Goal: Task Accomplishment & Management: Complete application form

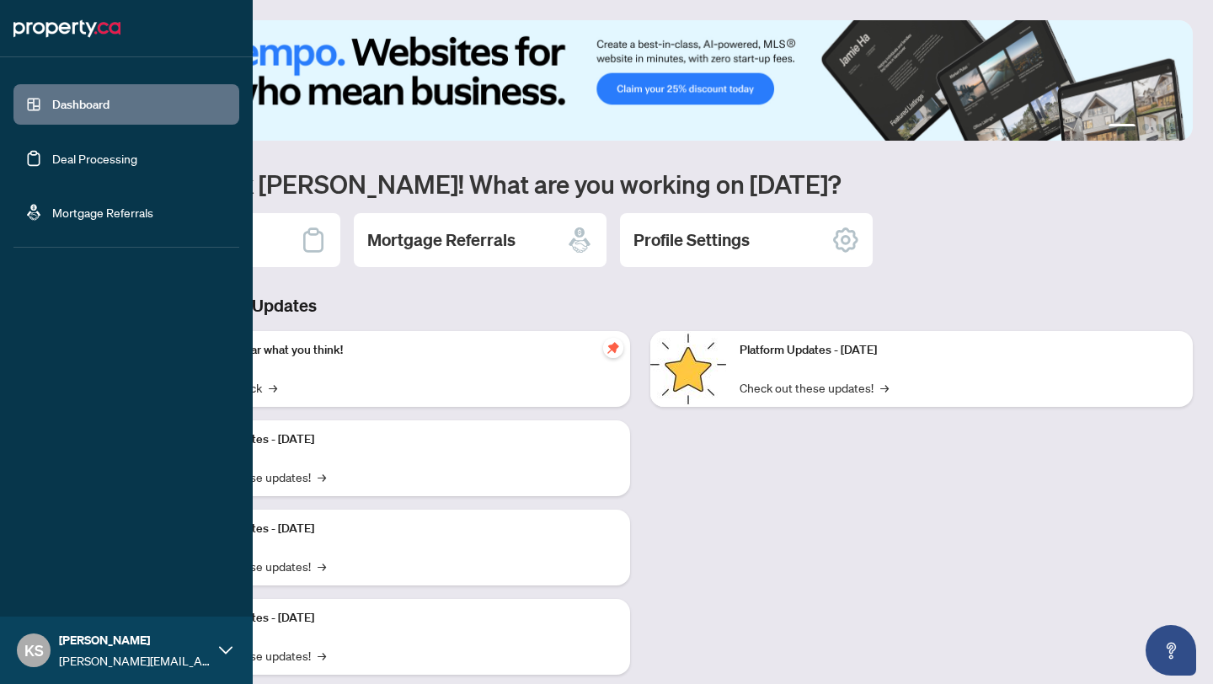
click at [126, 164] on link "Deal Processing" at bounding box center [94, 158] width 85 height 15
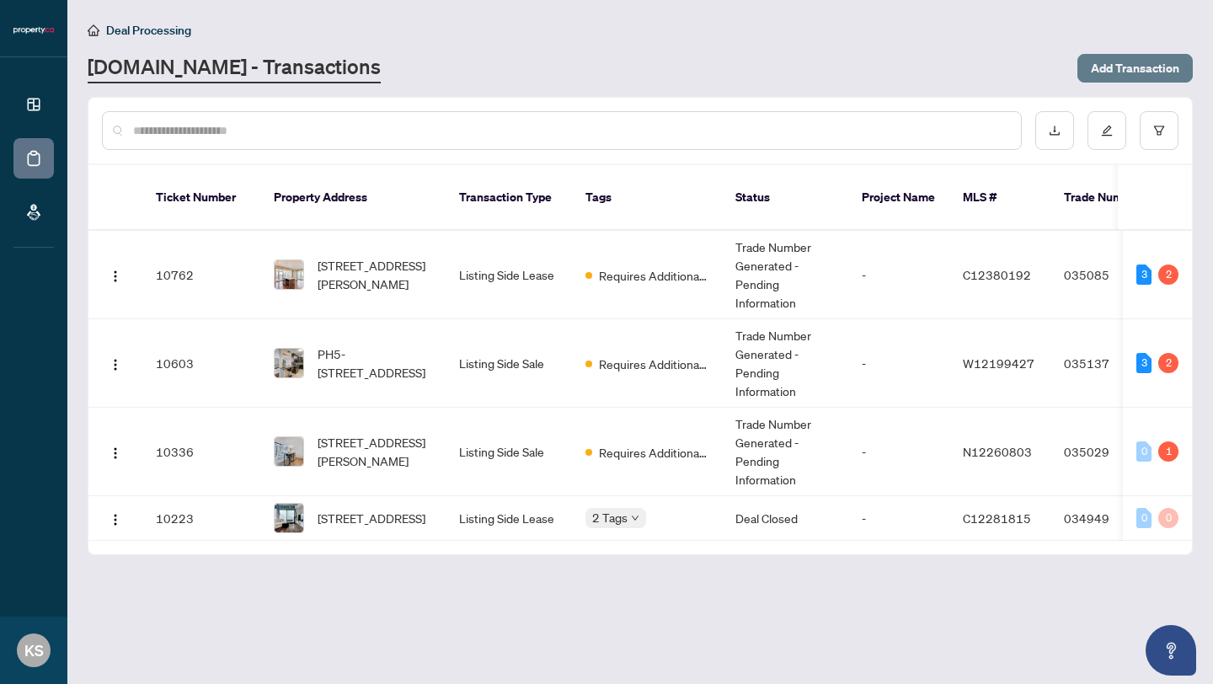
click at [1146, 67] on span "Add Transaction" at bounding box center [1135, 68] width 88 height 27
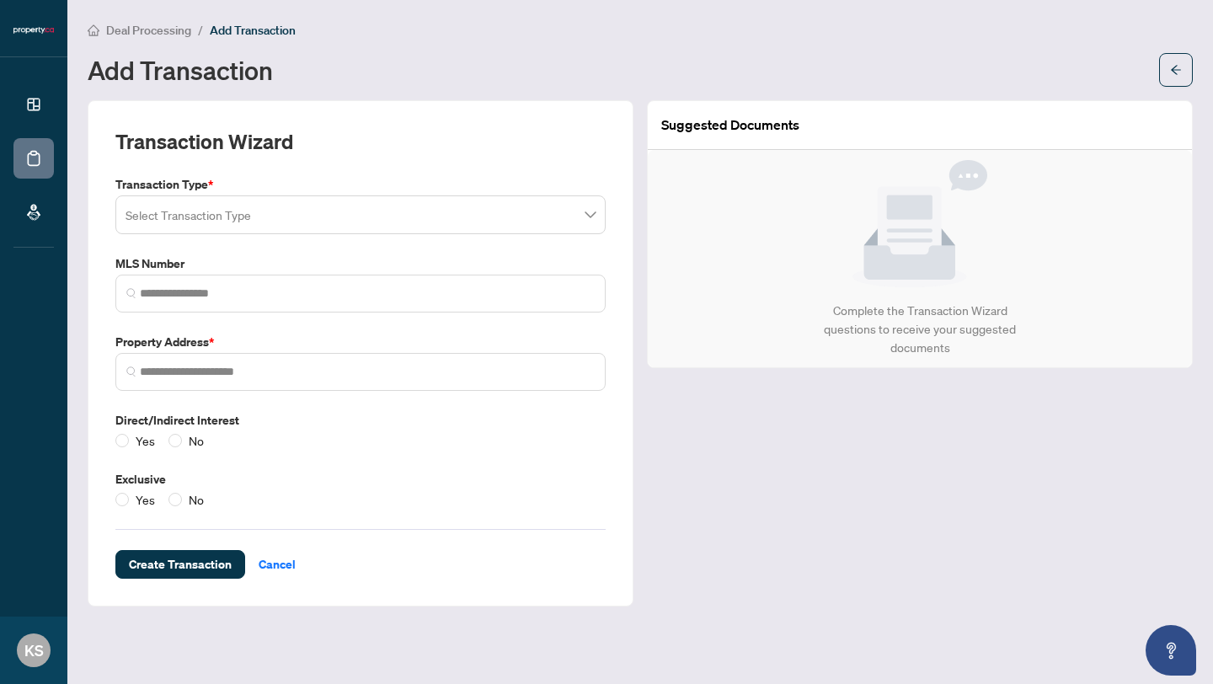
click at [519, 223] on input "search" at bounding box center [353, 217] width 455 height 37
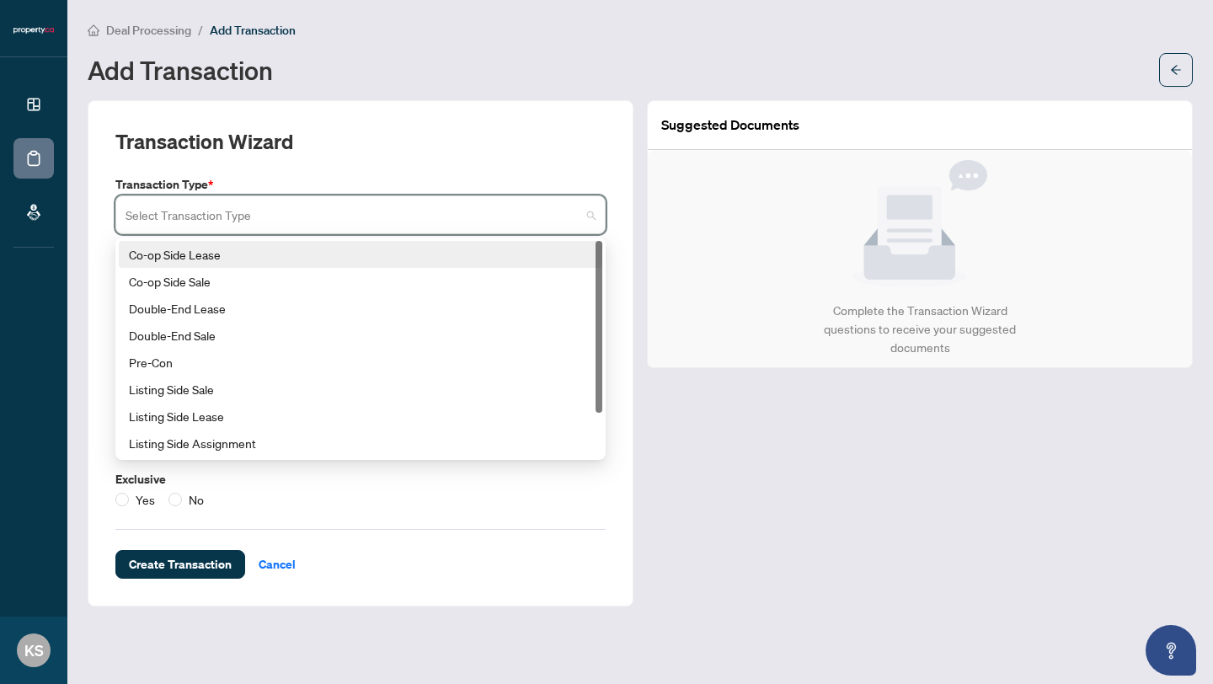
click at [394, 261] on div "Co-op Side Lease" at bounding box center [360, 254] width 463 height 19
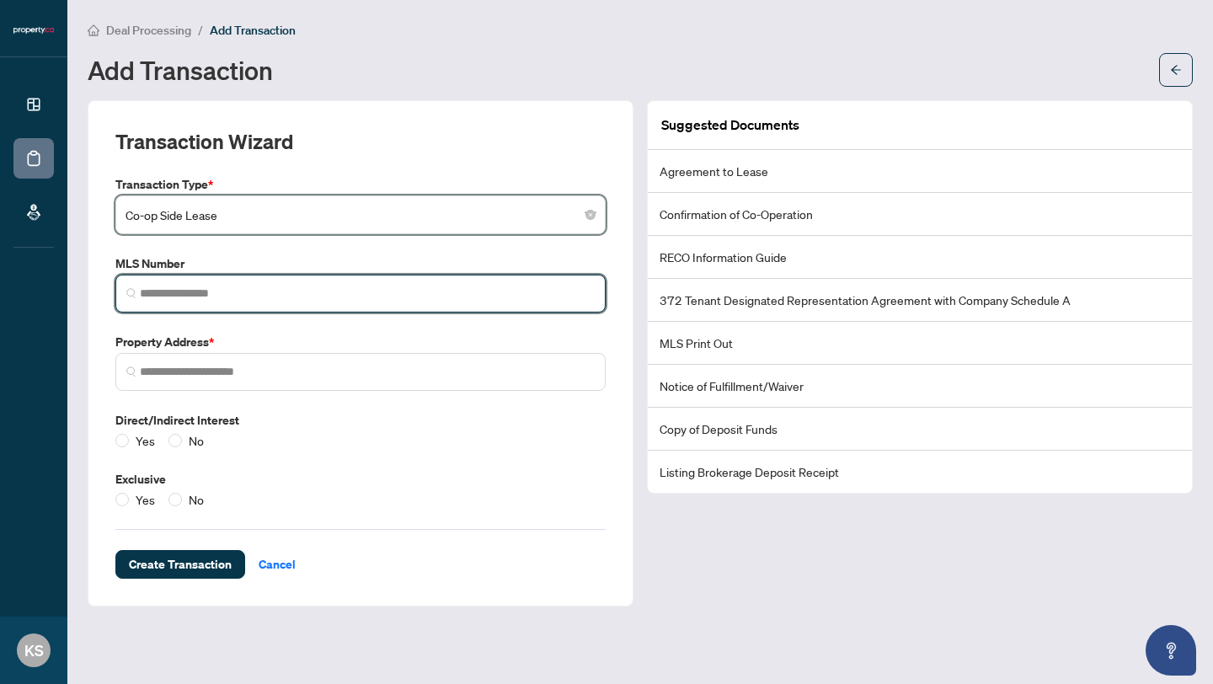
click at [254, 294] on input "search" at bounding box center [367, 294] width 455 height 18
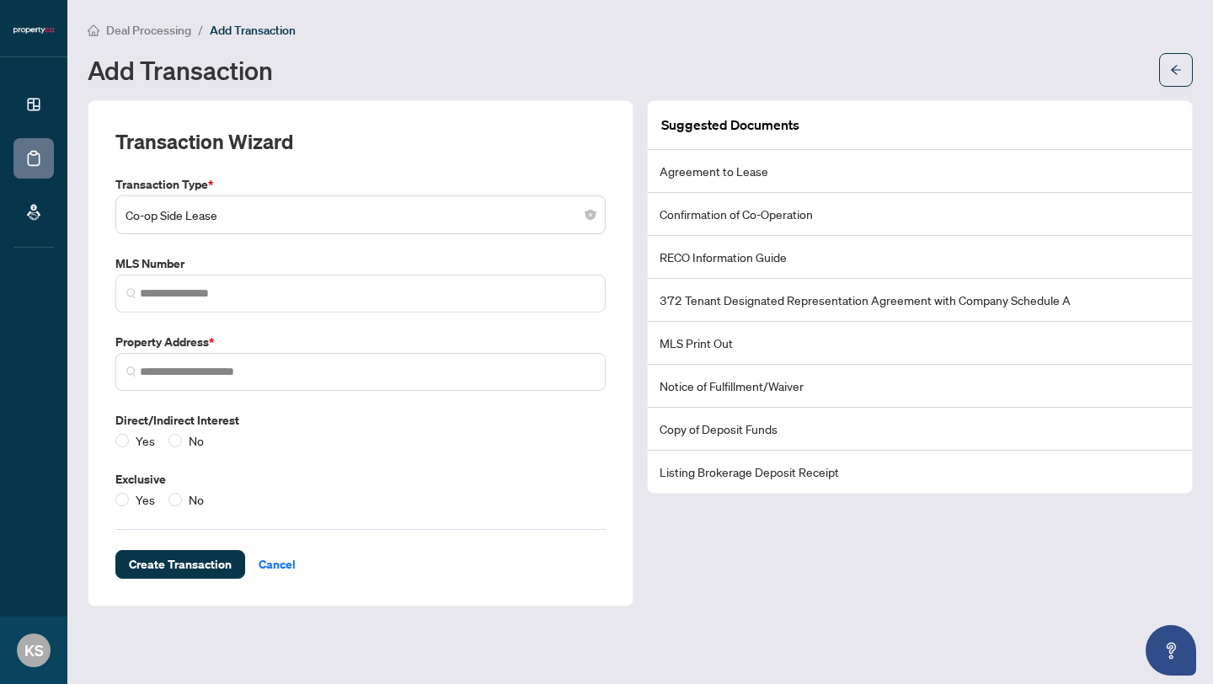
click at [761, 171] on li "Agreement to Lease" at bounding box center [920, 171] width 544 height 43
click at [735, 168] on li "Agreement to Lease" at bounding box center [920, 171] width 544 height 43
click at [700, 172] on li "Agreement to Lease" at bounding box center [920, 171] width 544 height 43
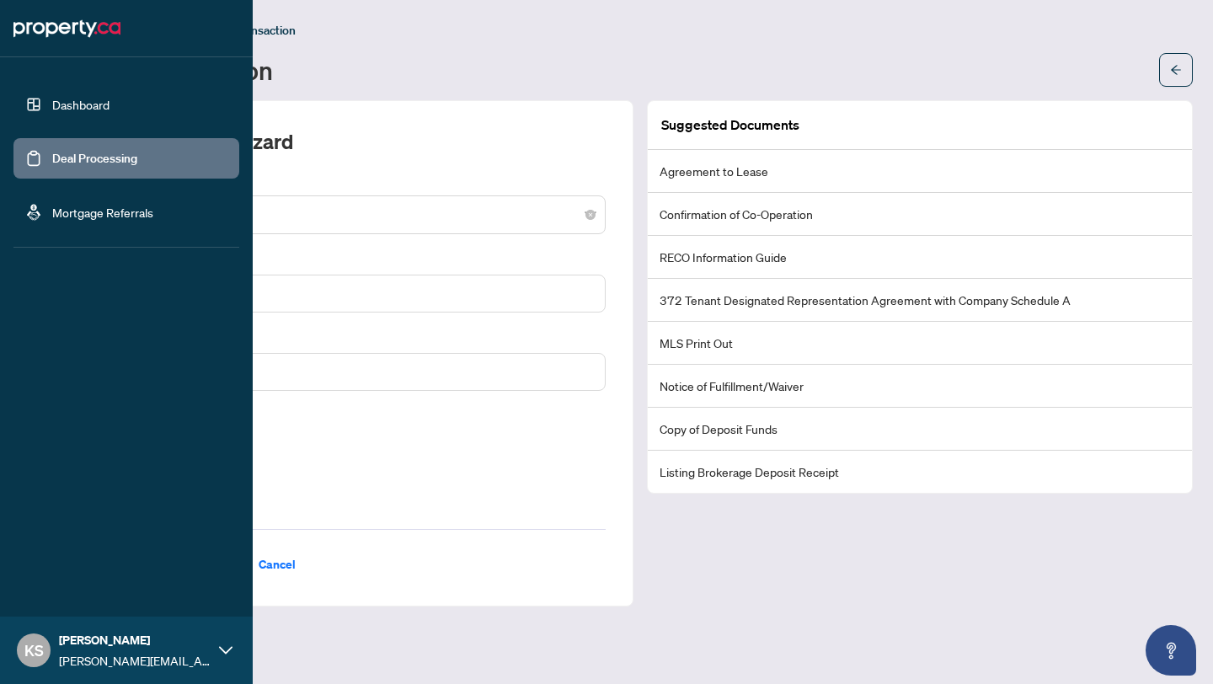
click at [85, 112] on link "Dashboard" at bounding box center [80, 104] width 57 height 15
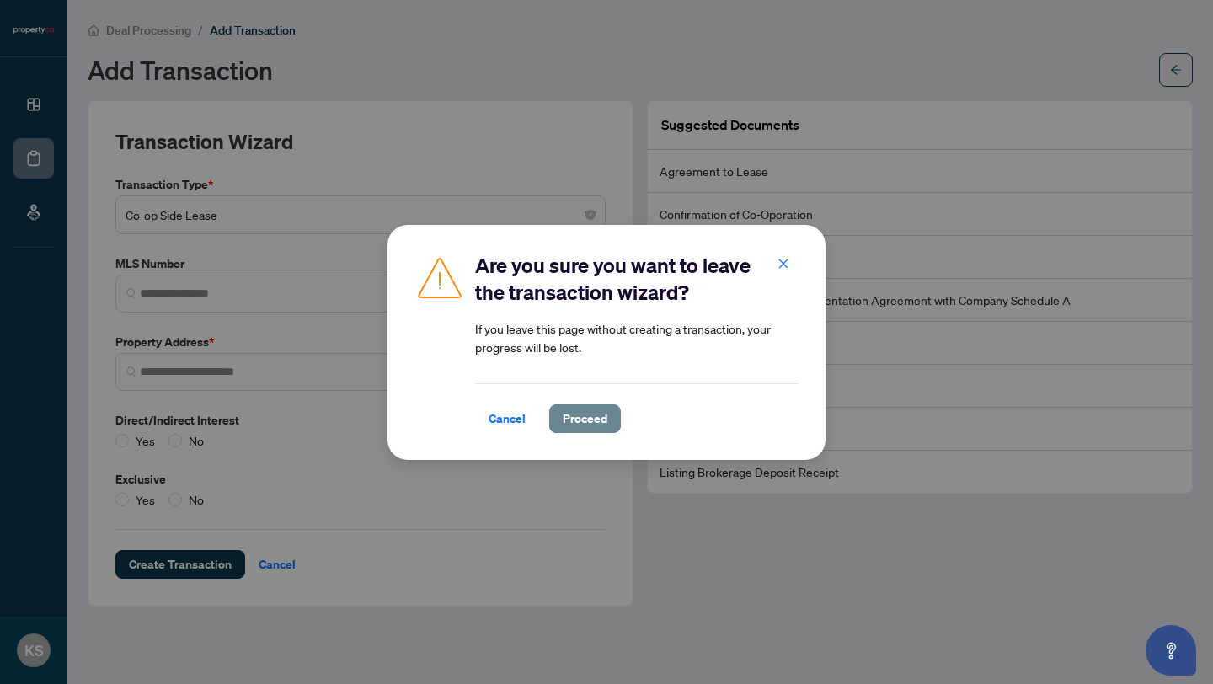
click at [585, 417] on span "Proceed" at bounding box center [585, 418] width 45 height 27
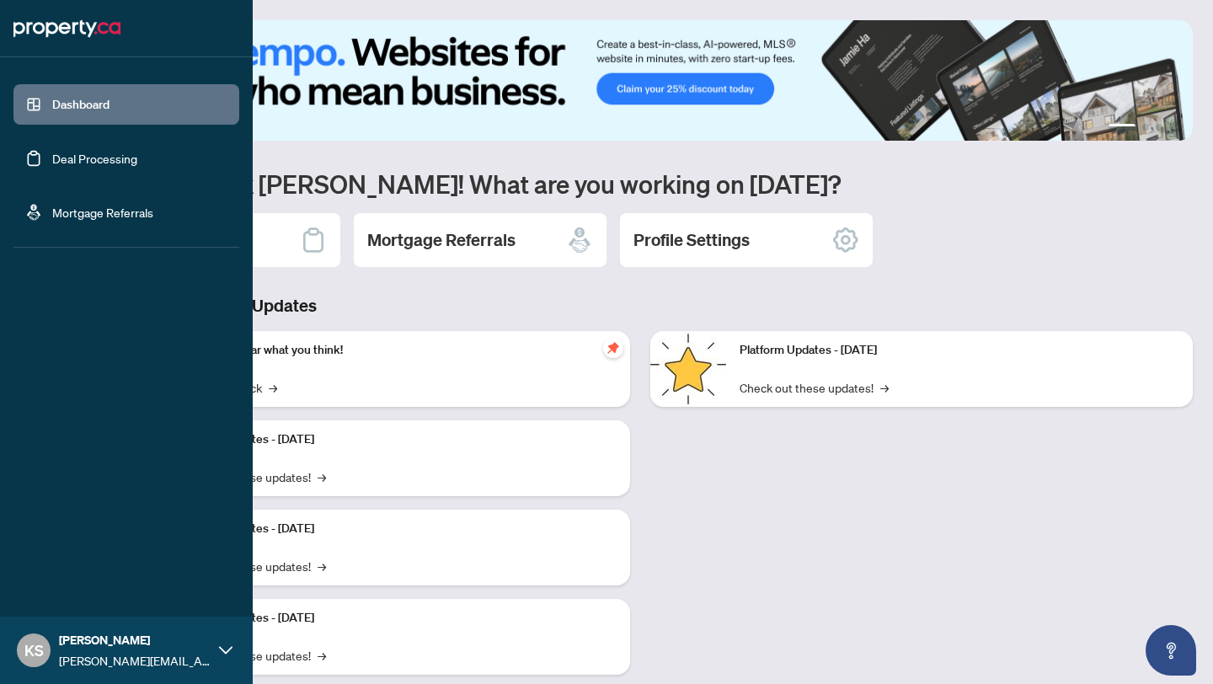
click at [55, 151] on link "Deal Processing" at bounding box center [94, 158] width 85 height 15
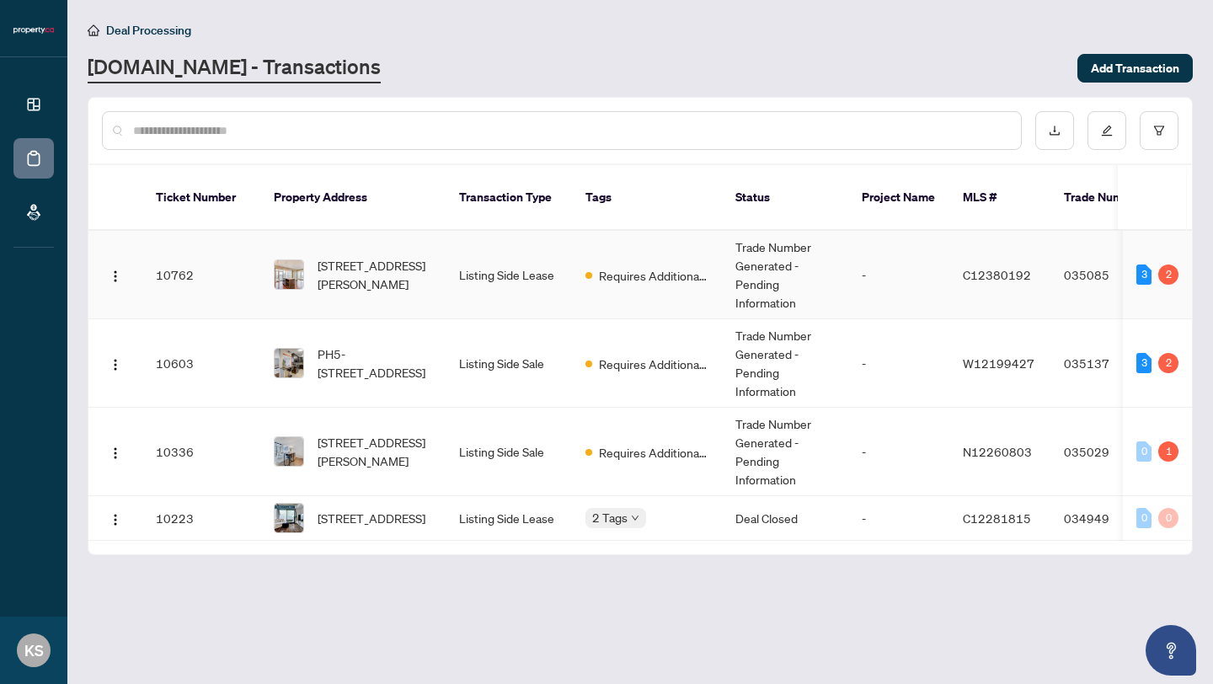
click at [1016, 267] on span "C12380192" at bounding box center [997, 274] width 68 height 15
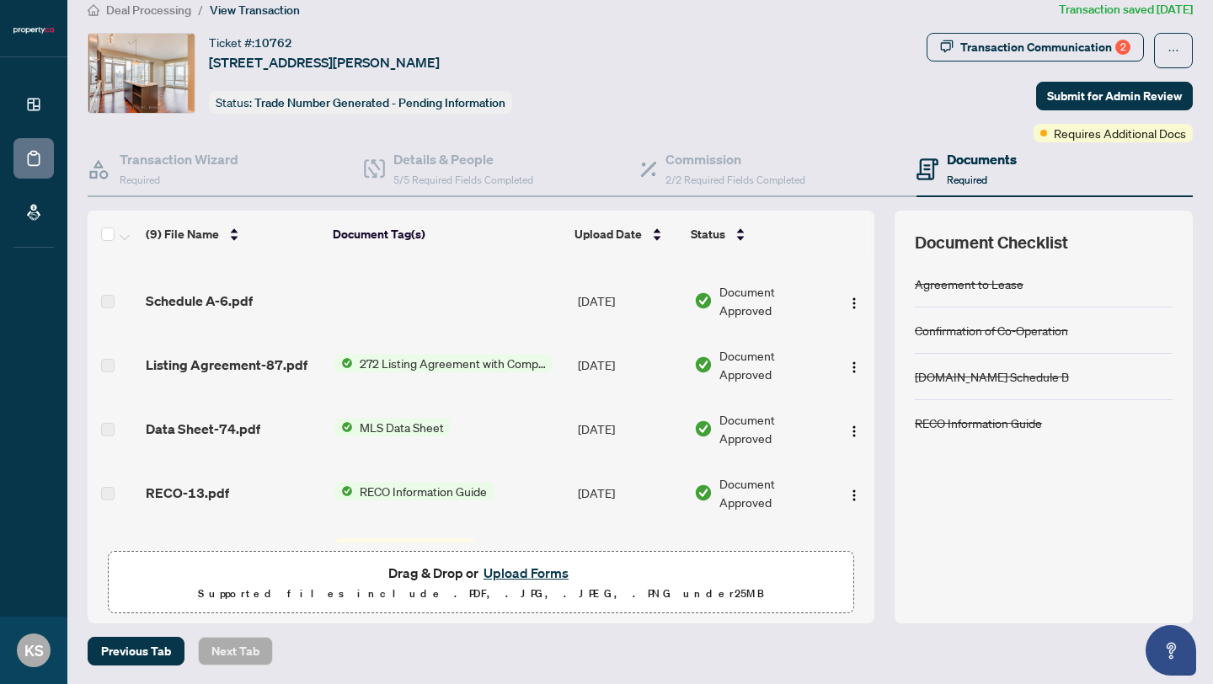
scroll to position [318, 0]
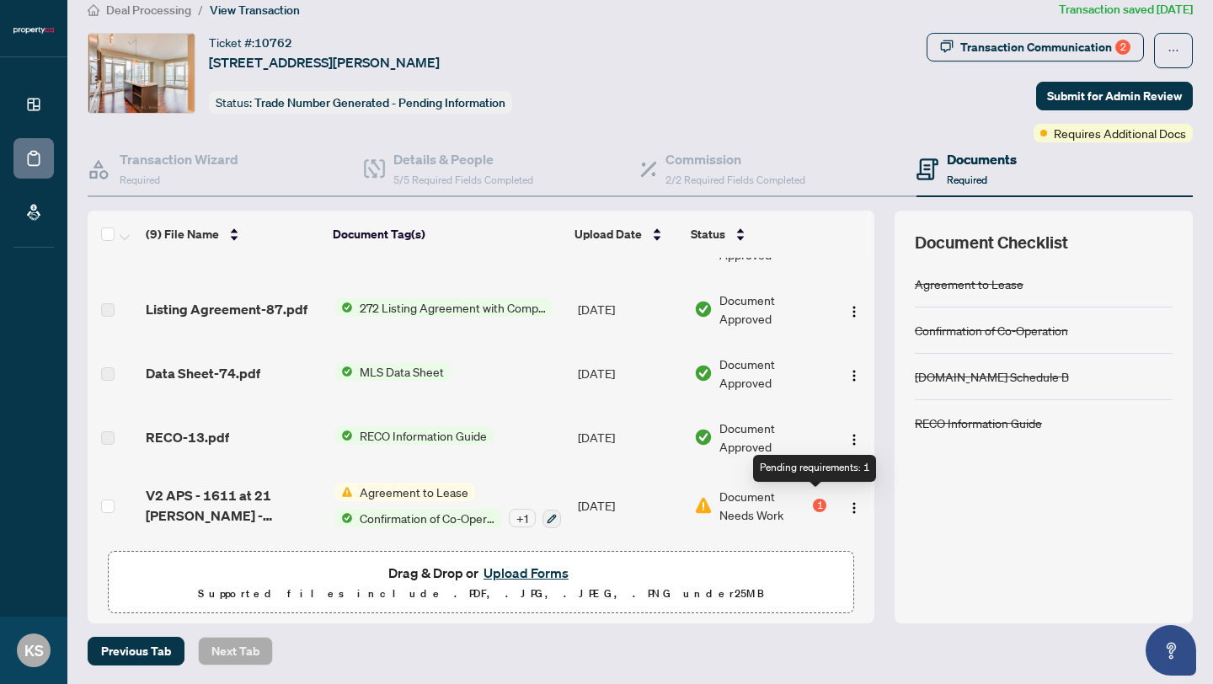
click at [818, 499] on div "1" at bounding box center [819, 505] width 13 height 13
